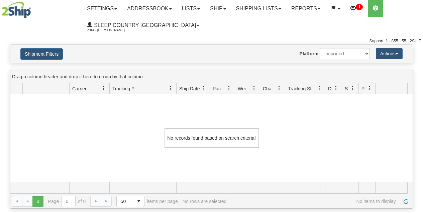
select select "1"
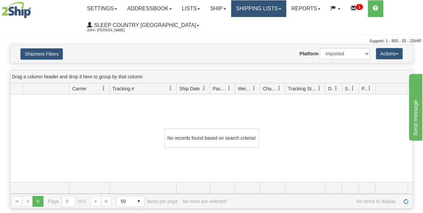
click at [262, 9] on link "Shipping lists" at bounding box center [258, 8] width 55 height 17
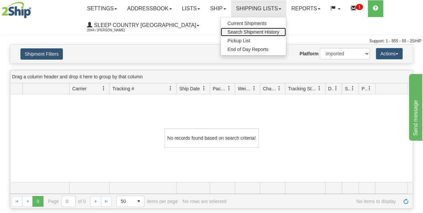
click at [263, 33] on span "Search Shipment History" at bounding box center [253, 31] width 52 height 5
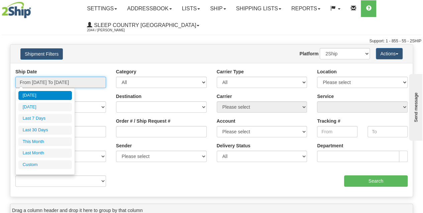
click at [57, 83] on input "From [DATE] To [DATE]" at bounding box center [60, 82] width 91 height 11
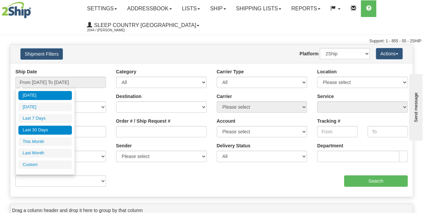
click at [37, 131] on li "Last 30 Days" at bounding box center [44, 130] width 53 height 9
type input "From [DATE] To [DATE]"
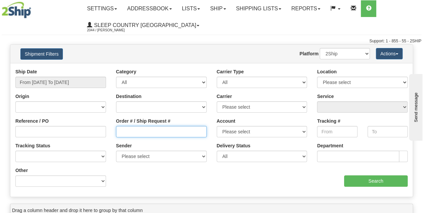
click at [128, 133] on input "Order # / Ship Request #" at bounding box center [161, 131] width 91 height 11
paste input "9000H969020"
type input "9000H969020"
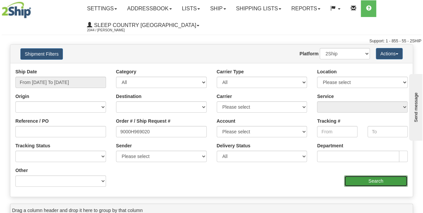
click at [359, 178] on input "Search" at bounding box center [376, 181] width 64 height 11
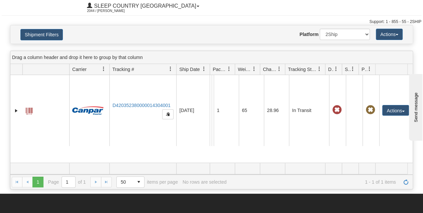
scroll to position [27, 0]
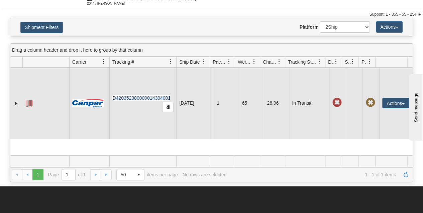
click at [137, 98] on link "D420352380000014304001" at bounding box center [141, 98] width 58 height 5
